Goal: Contribute content: Add original content to the website for others to see

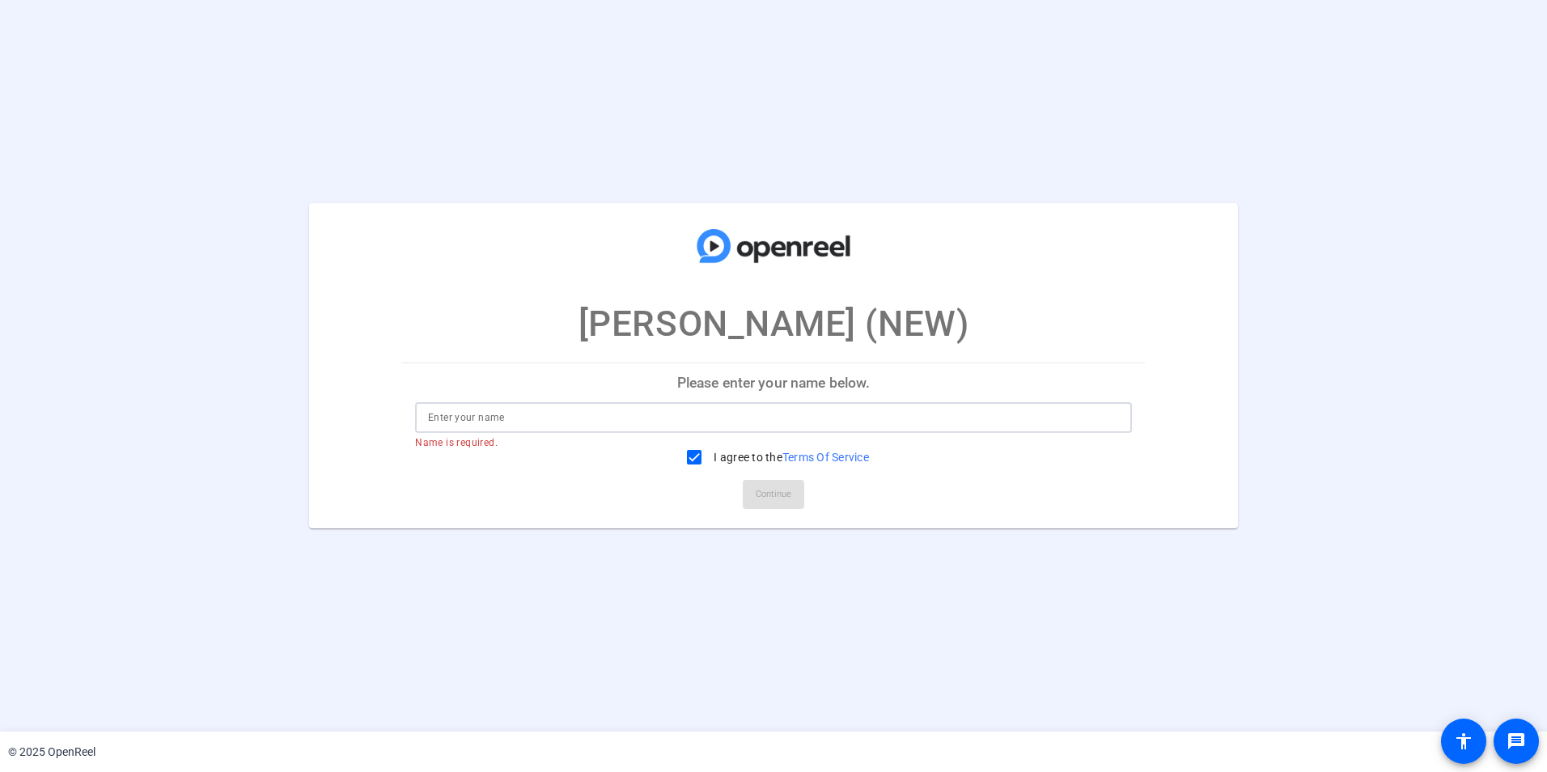
click at [830, 421] on input at bounding box center [773, 417] width 691 height 19
type input "[PERSON_NAME]"
click at [818, 486] on mat-card-actions "Continue" at bounding box center [774, 494] width 756 height 42
click at [799, 488] on span at bounding box center [773, 494] width 61 height 39
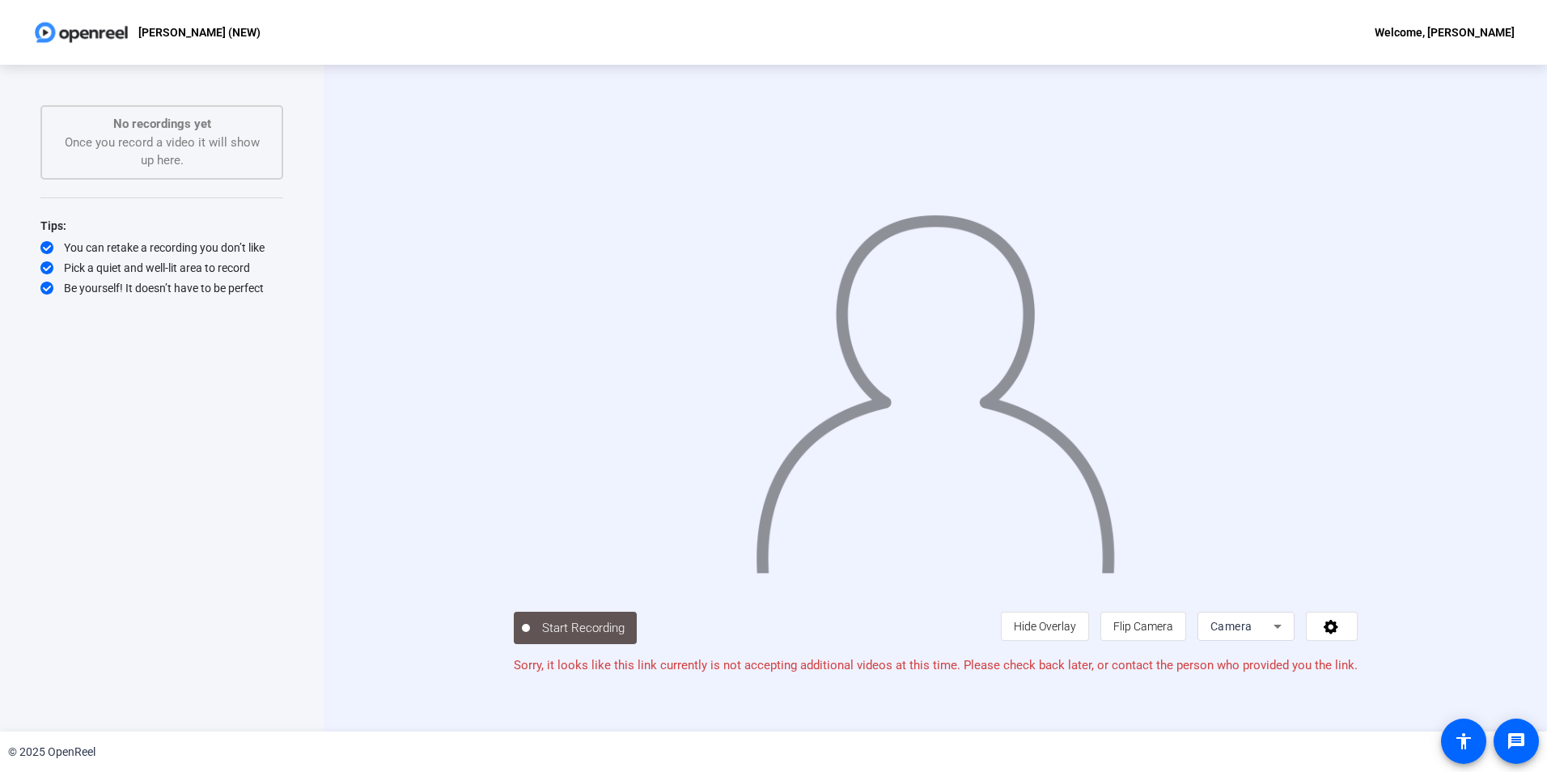
click at [1392, 16] on div "[PERSON_NAME] (NEW) Welcome, [PERSON_NAME]" at bounding box center [773, 32] width 1547 height 65
click at [1393, 31] on div "Welcome, [PERSON_NAME]" at bounding box center [1445, 32] width 140 height 19
click at [1100, 36] on div at bounding box center [773, 386] width 1547 height 772
click at [110, 252] on div "You can retake a recording you don’t like" at bounding box center [161, 247] width 243 height 16
click at [38, 248] on div "Start Recording No recordings yet Once you record a video it will show up here.…" at bounding box center [162, 398] width 324 height 667
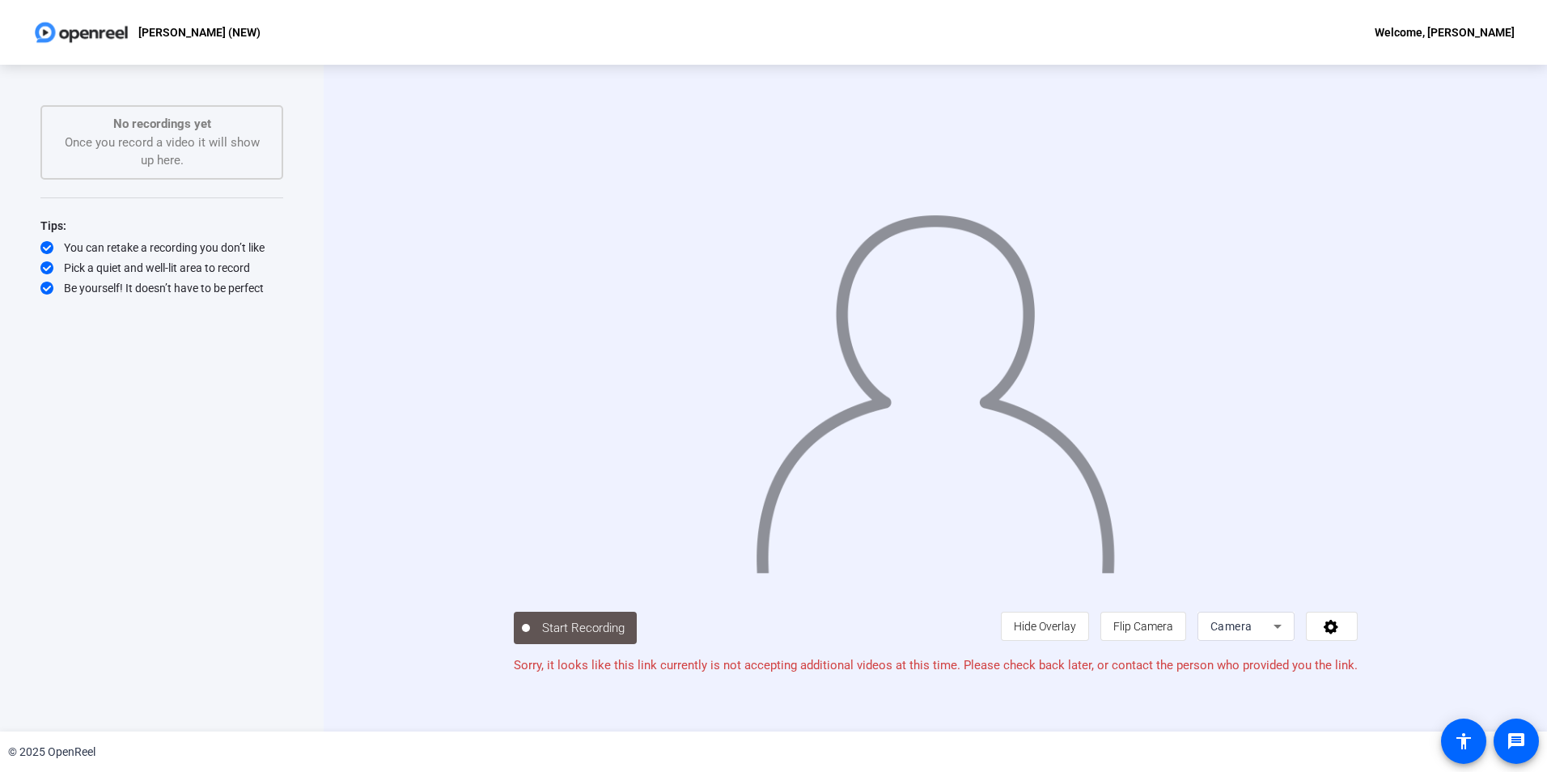
click at [34, 256] on div "Start Recording No recordings yet Once you record a video it will show up here.…" at bounding box center [162, 398] width 324 height 667
click at [1253, 633] on span "Camera" at bounding box center [1231, 626] width 42 height 13
click at [1274, 646] on div at bounding box center [773, 386] width 1547 height 772
click at [1341, 634] on icon at bounding box center [1331, 626] width 19 height 16
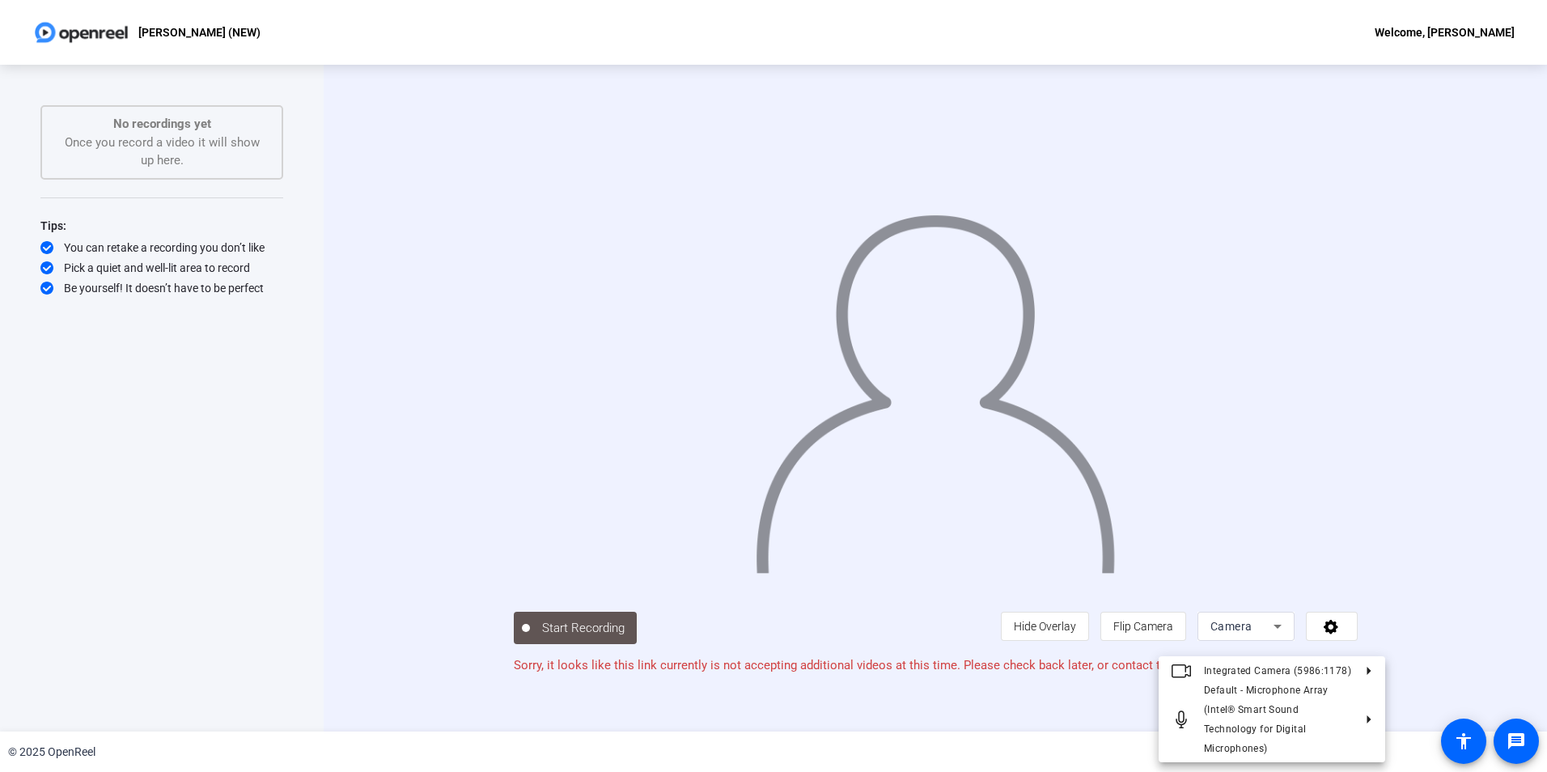
click at [1496, 579] on div at bounding box center [773, 386] width 1547 height 772
